Goal: Transaction & Acquisition: Obtain resource

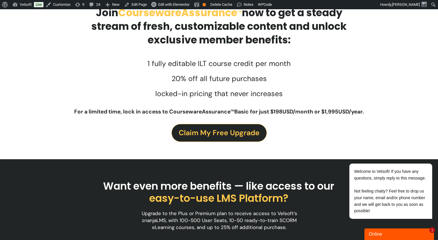
scroll to position [216, 0]
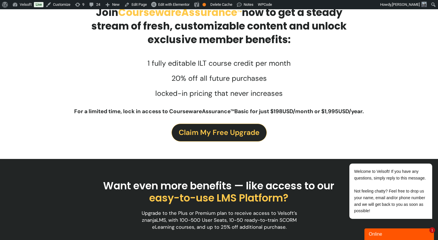
click at [218, 132] on span "Claim My Free Upgrade" at bounding box center [219, 133] width 81 height 12
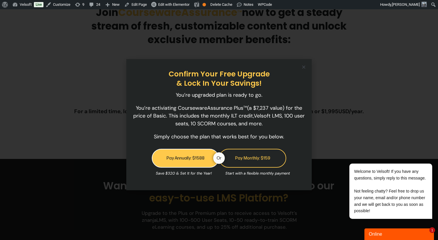
click at [304, 67] on icon "Close" at bounding box center [304, 67] width 4 height 4
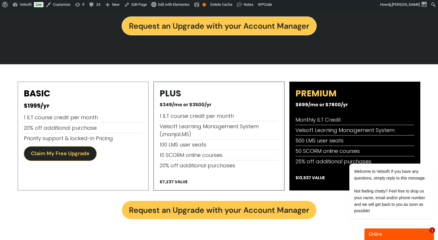
scroll to position [480, 0]
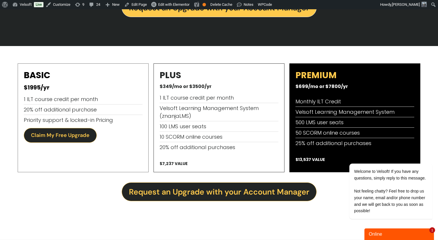
click at [216, 197] on span "Request an Upgrade with your Account Manager" at bounding box center [219, 192] width 181 height 12
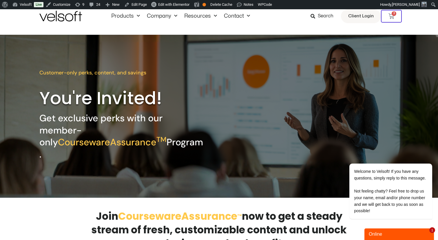
scroll to position [0, 0]
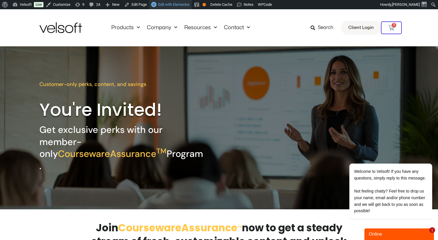
click at [171, 3] on span "Edit with Elementor" at bounding box center [173, 4] width 31 height 4
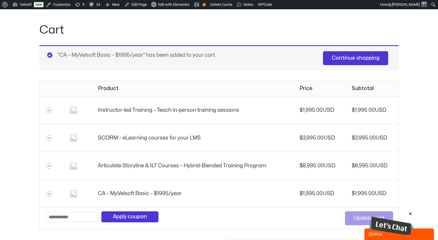
scroll to position [78, 0]
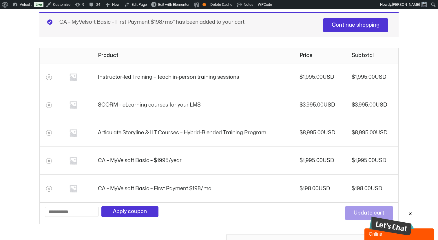
scroll to position [84, 0]
